Goal: Information Seeking & Learning: Learn about a topic

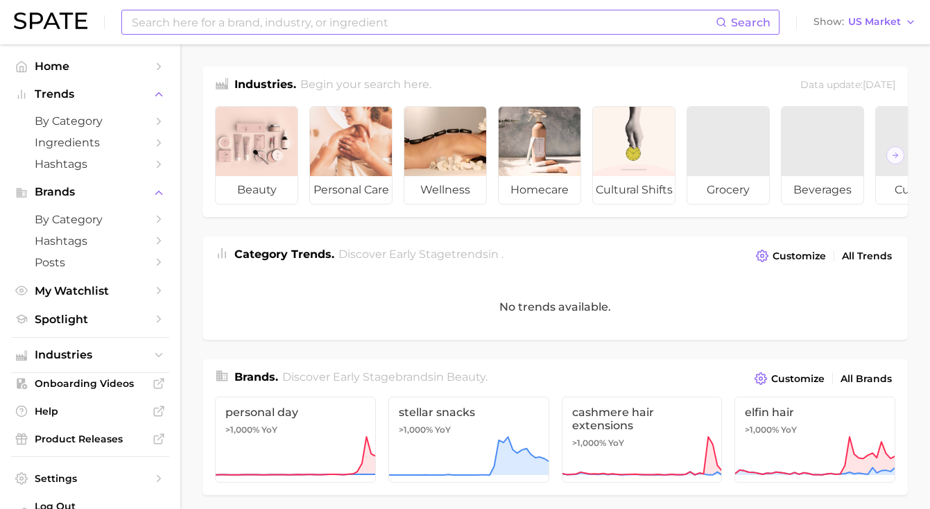
click at [160, 16] on input at bounding box center [423, 22] width 586 height 24
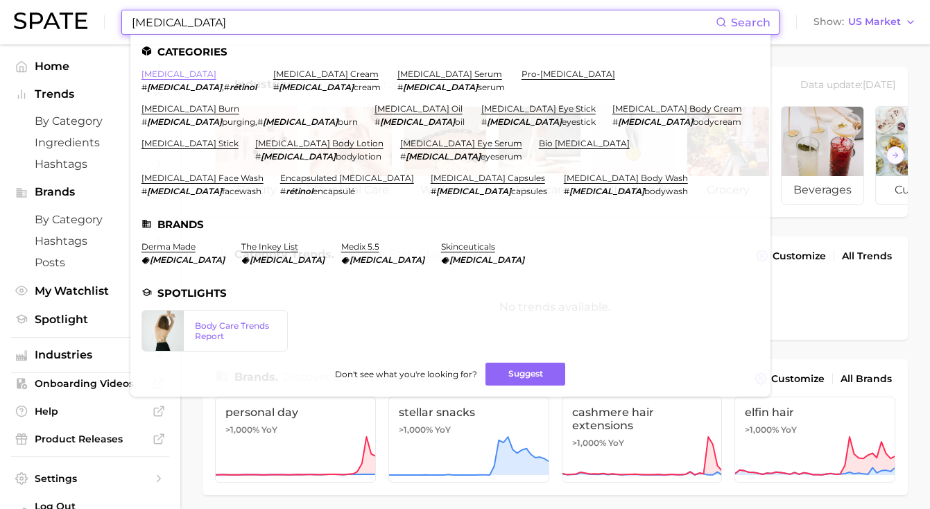
type input "[MEDICAL_DATA]"
click at [162, 69] on link "[MEDICAL_DATA]" at bounding box center [179, 74] width 75 height 10
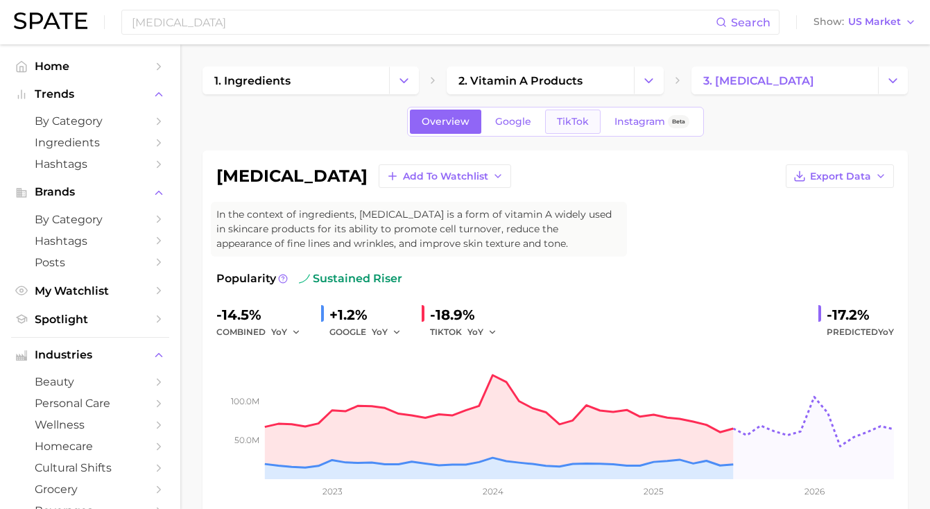
click at [561, 113] on link "TikTok" at bounding box center [573, 122] width 56 height 24
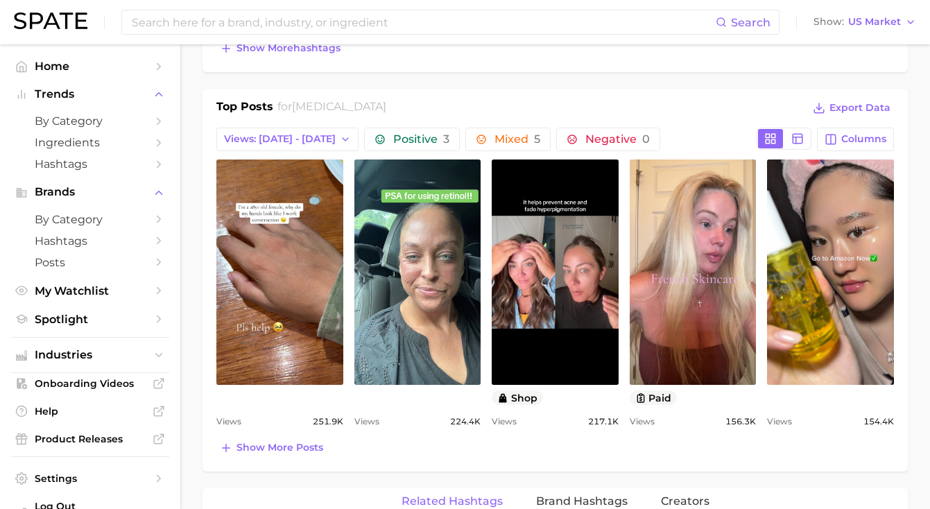
scroll to position [320, 0]
